Goal: Information Seeking & Learning: Stay updated

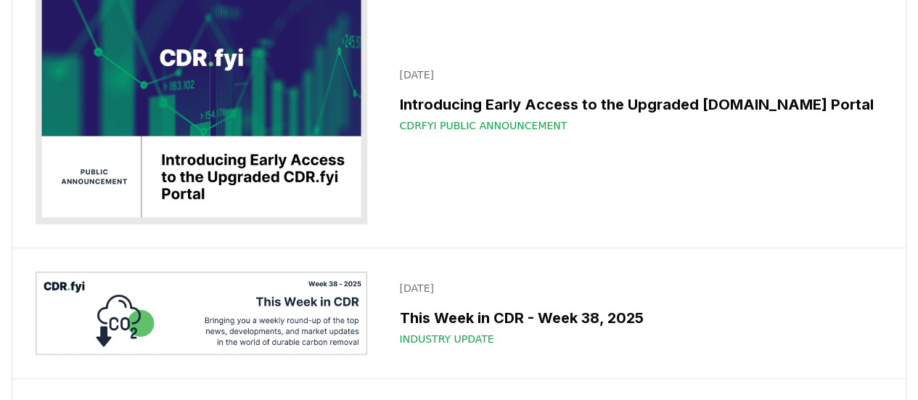
scroll to position [218, 0]
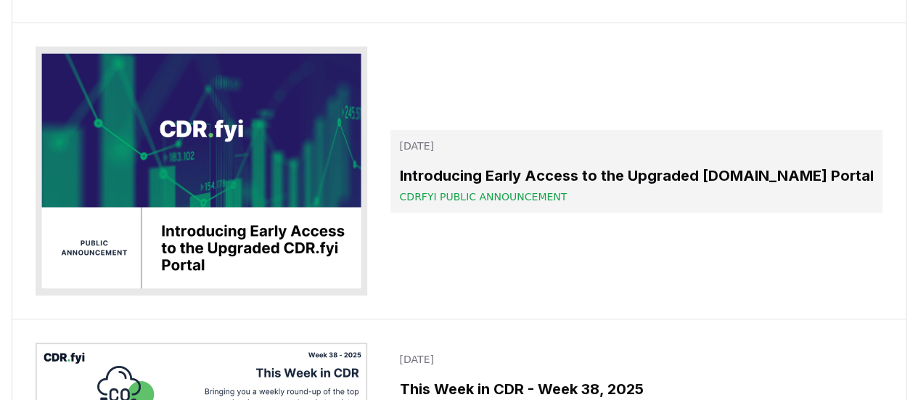
click at [710, 166] on h3 "Introducing Early Access to the Upgraded [DOMAIN_NAME] Portal" at bounding box center [636, 176] width 474 height 22
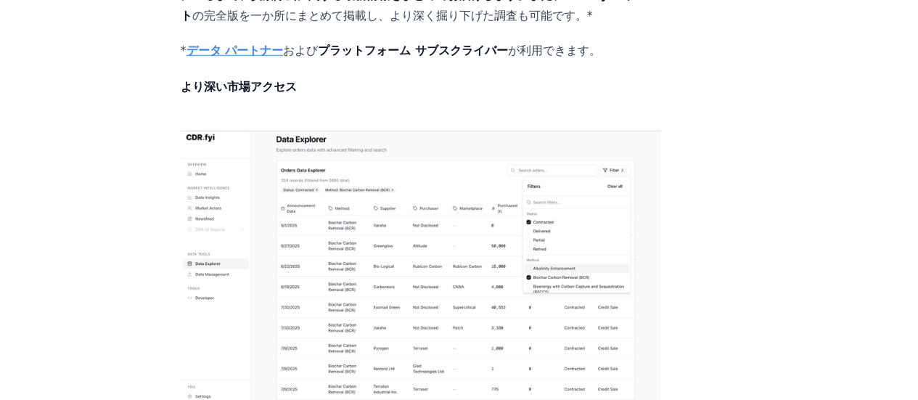
scroll to position [2301, 0]
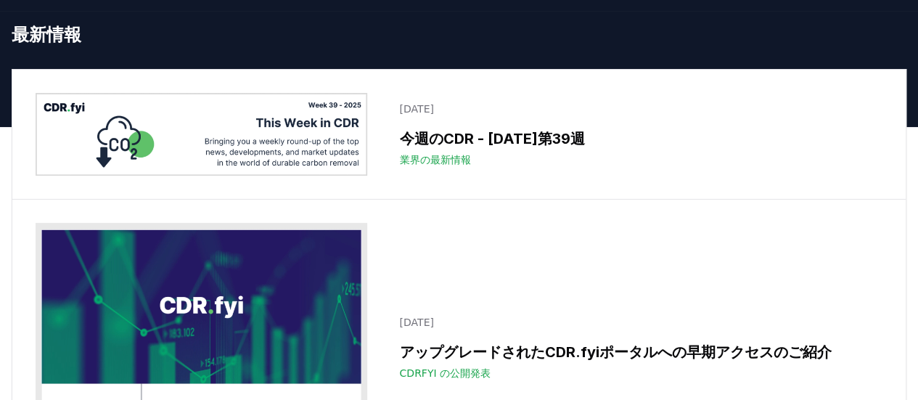
scroll to position [73, 0]
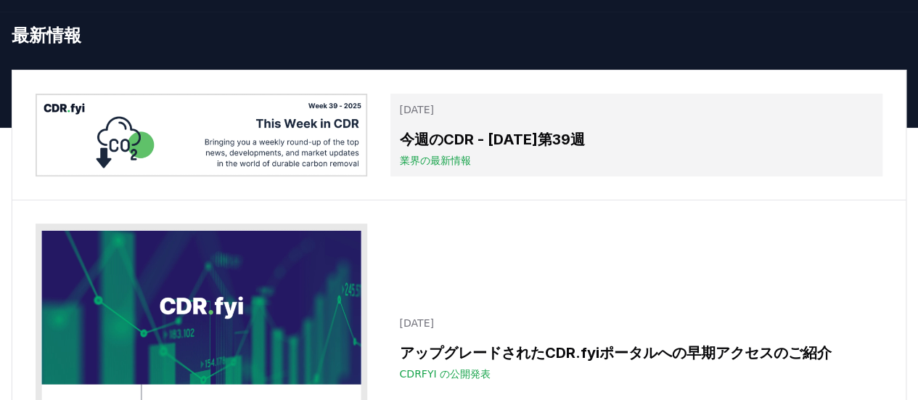
click at [547, 148] on font "今週のCDR - [DATE]第39週" at bounding box center [491, 139] width 185 height 17
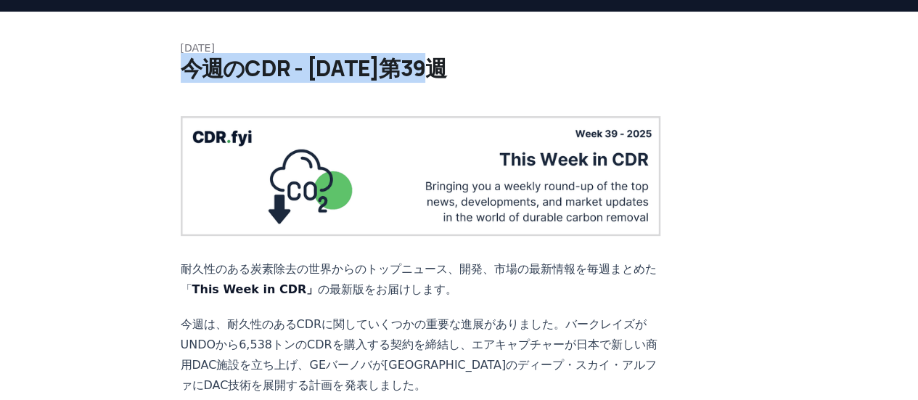
drag, startPoint x: 186, startPoint y: 86, endPoint x: 485, endPoint y: 86, distance: 299.6
click at [485, 81] on h1 "今週のCDR - [DATE]第39週" at bounding box center [459, 68] width 557 height 26
copy font "今週のCDR - [DATE]第39週"
